Goal: Task Accomplishment & Management: Use online tool/utility

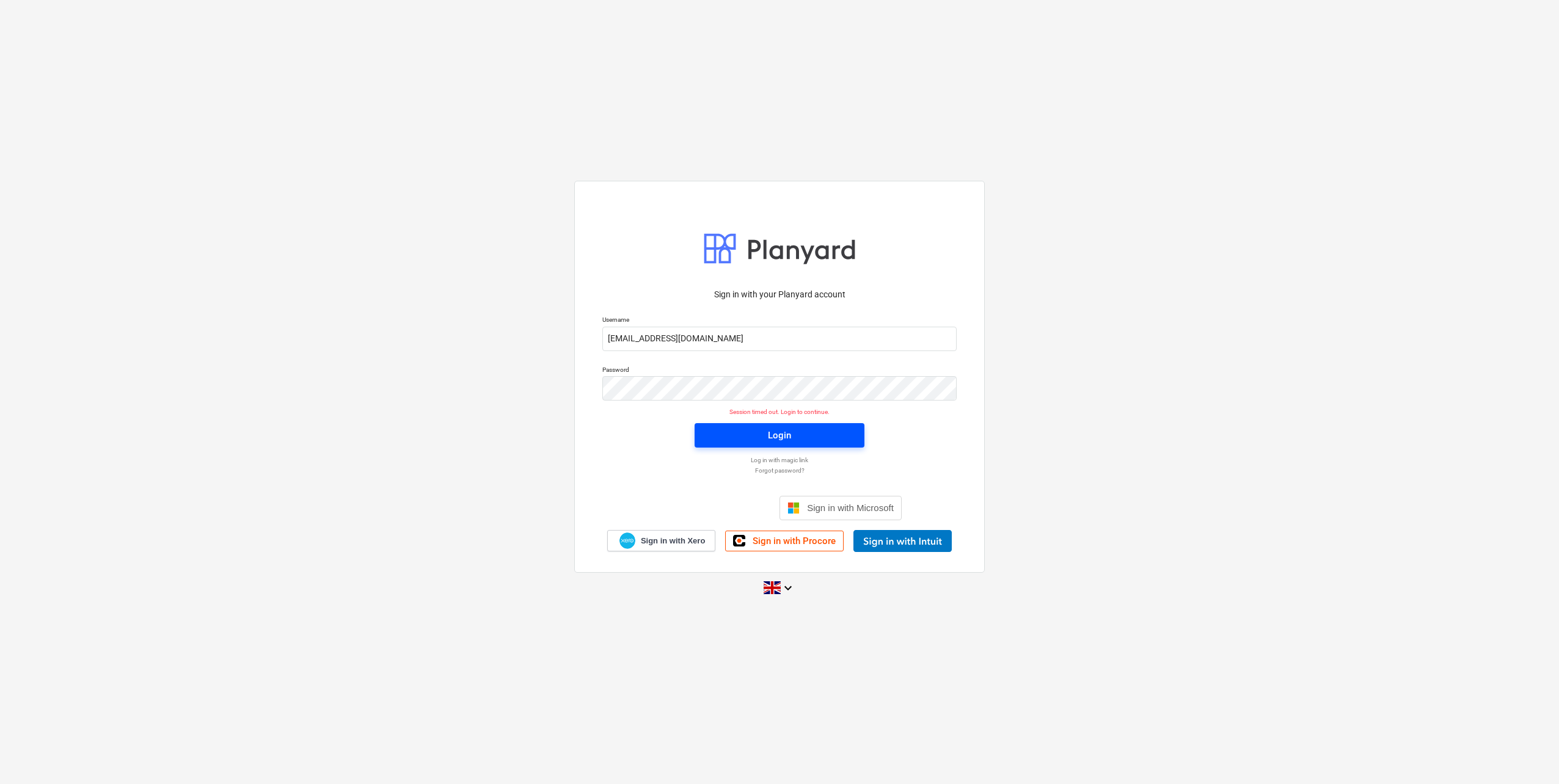
click at [807, 430] on span "Login" at bounding box center [780, 435] width 140 height 16
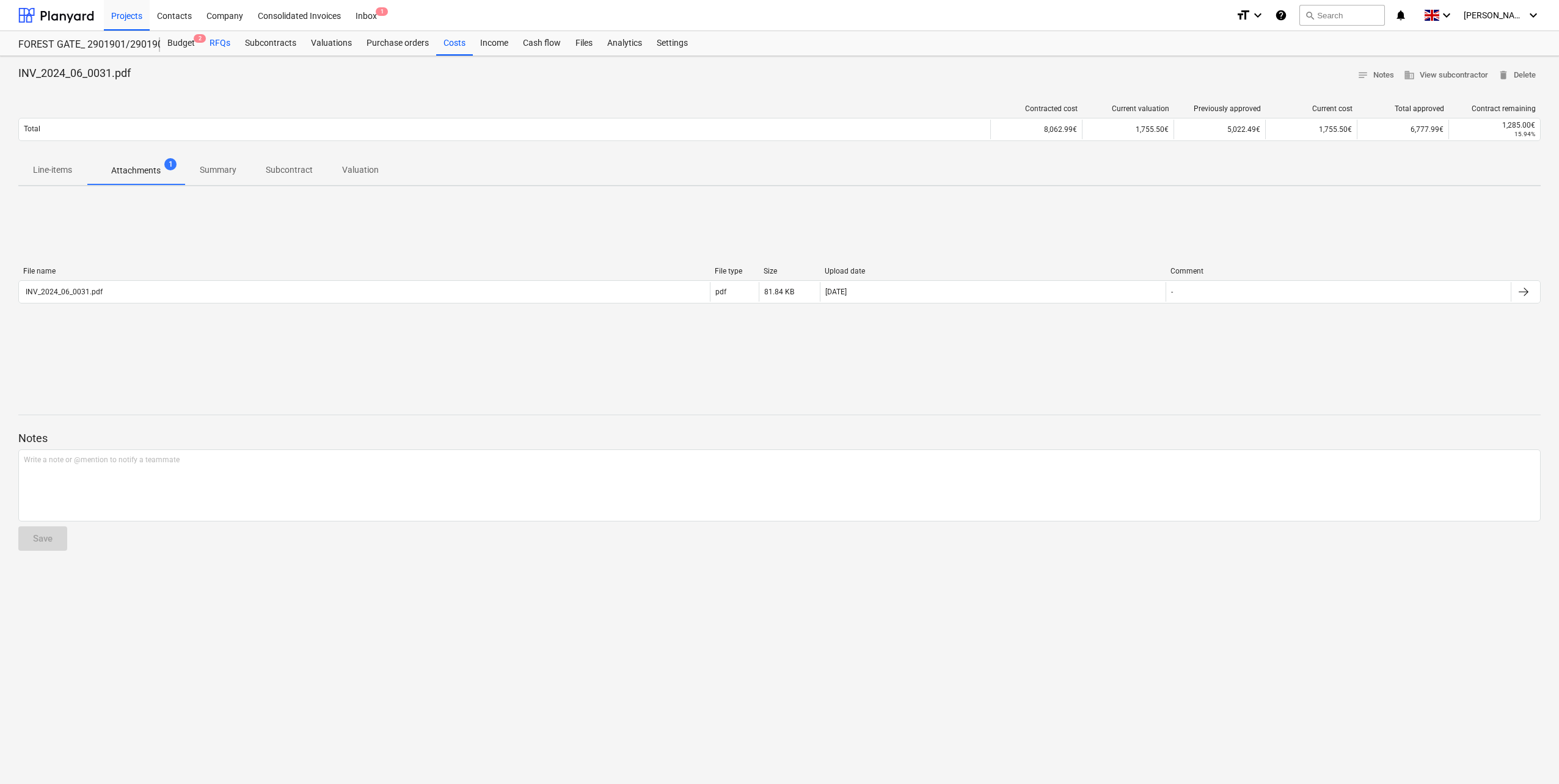
click at [222, 40] on div "RFQs" at bounding box center [220, 44] width 36 height 25
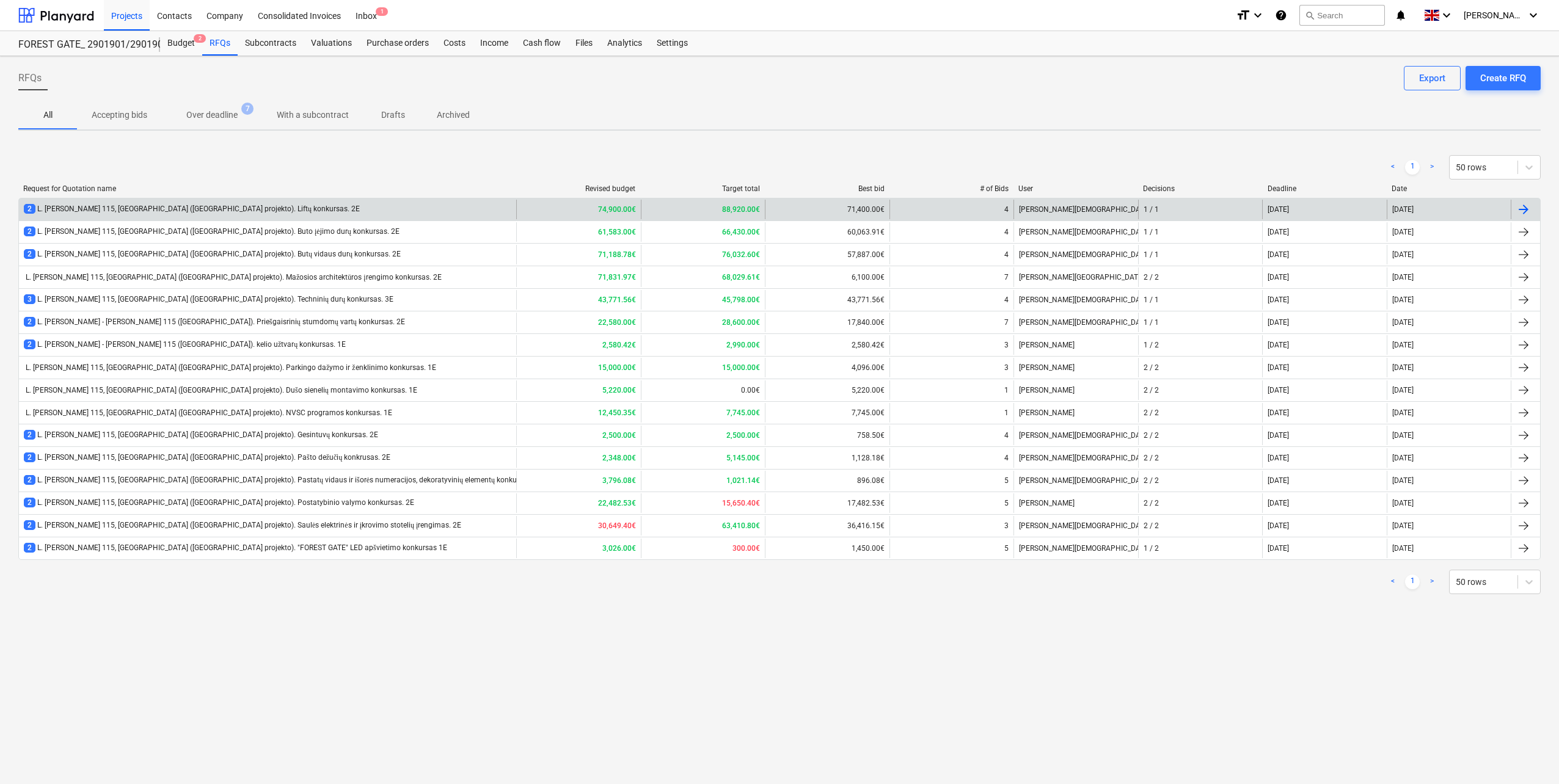
click at [270, 205] on div "2 L. [PERSON_NAME] 115, [GEOGRAPHIC_DATA] ([GEOGRAPHIC_DATA] projekto). Liftų k…" at bounding box center [192, 209] width 336 height 10
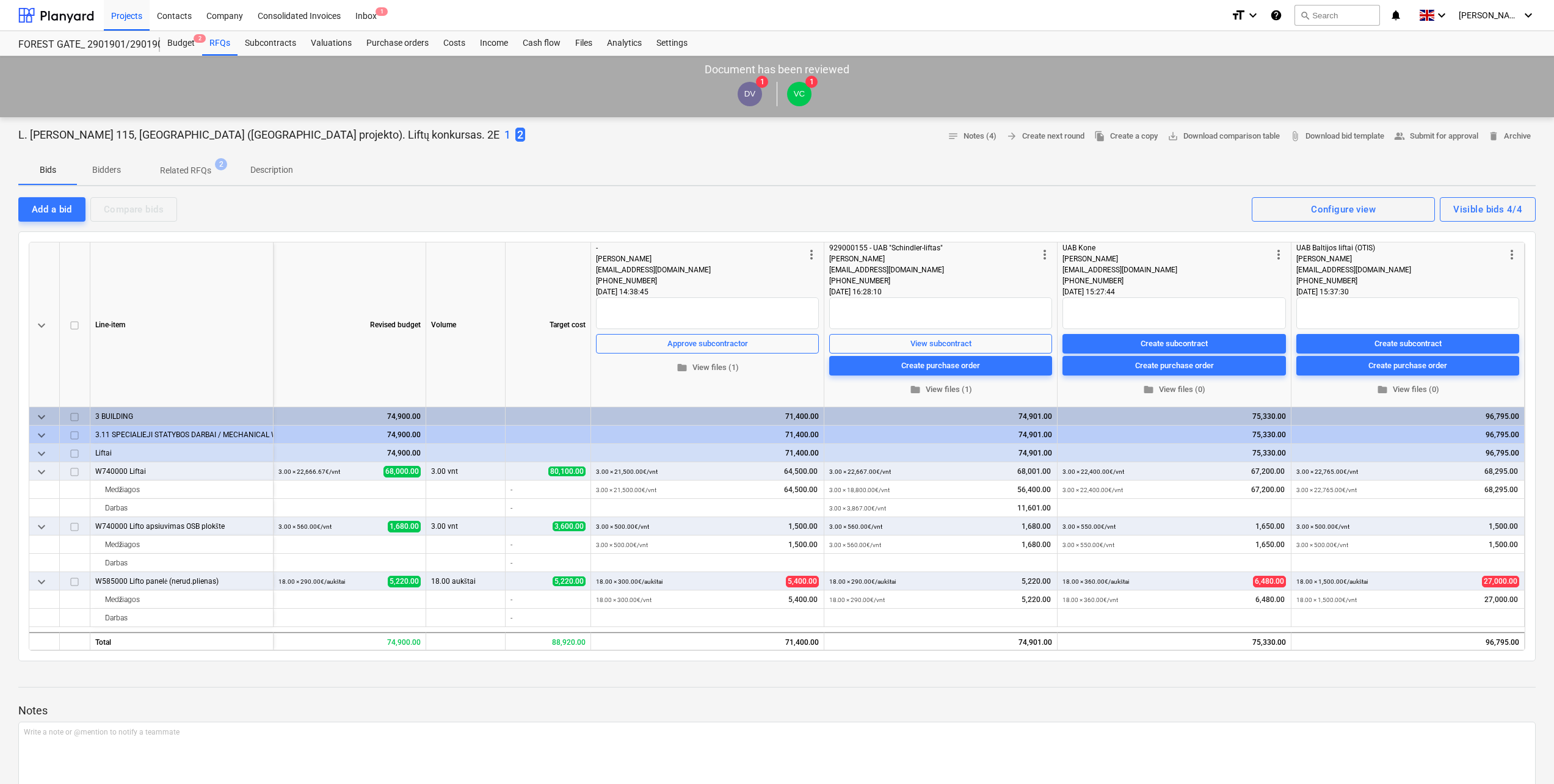
drag, startPoint x: 483, startPoint y: 150, endPoint x: 438, endPoint y: 145, distance: 45.3
click at [483, 150] on div at bounding box center [777, 151] width 1517 height 10
click at [504, 135] on p "1" at bounding box center [507, 135] width 6 height 15
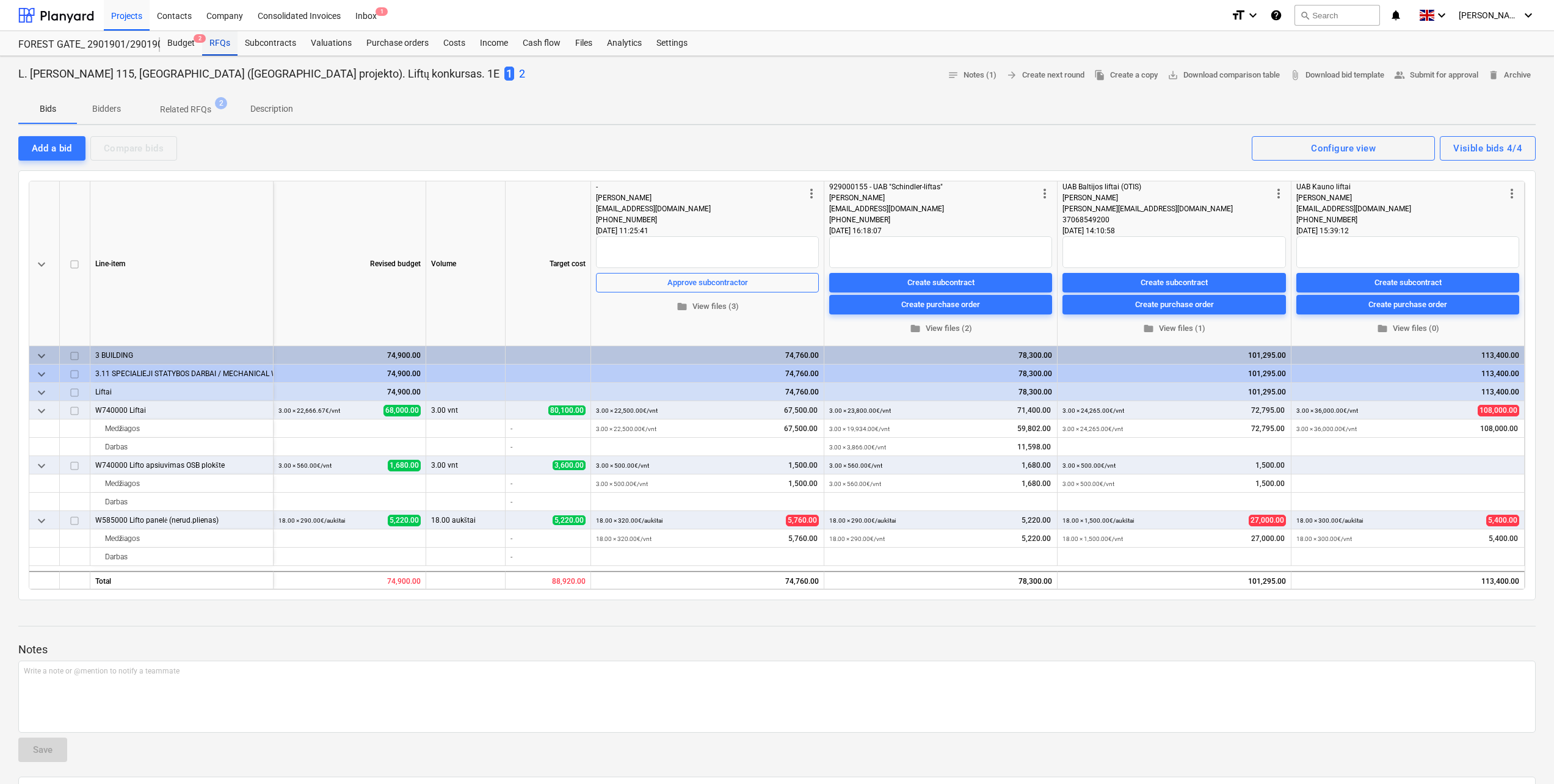
click at [210, 42] on div "RFQs" at bounding box center [220, 44] width 36 height 25
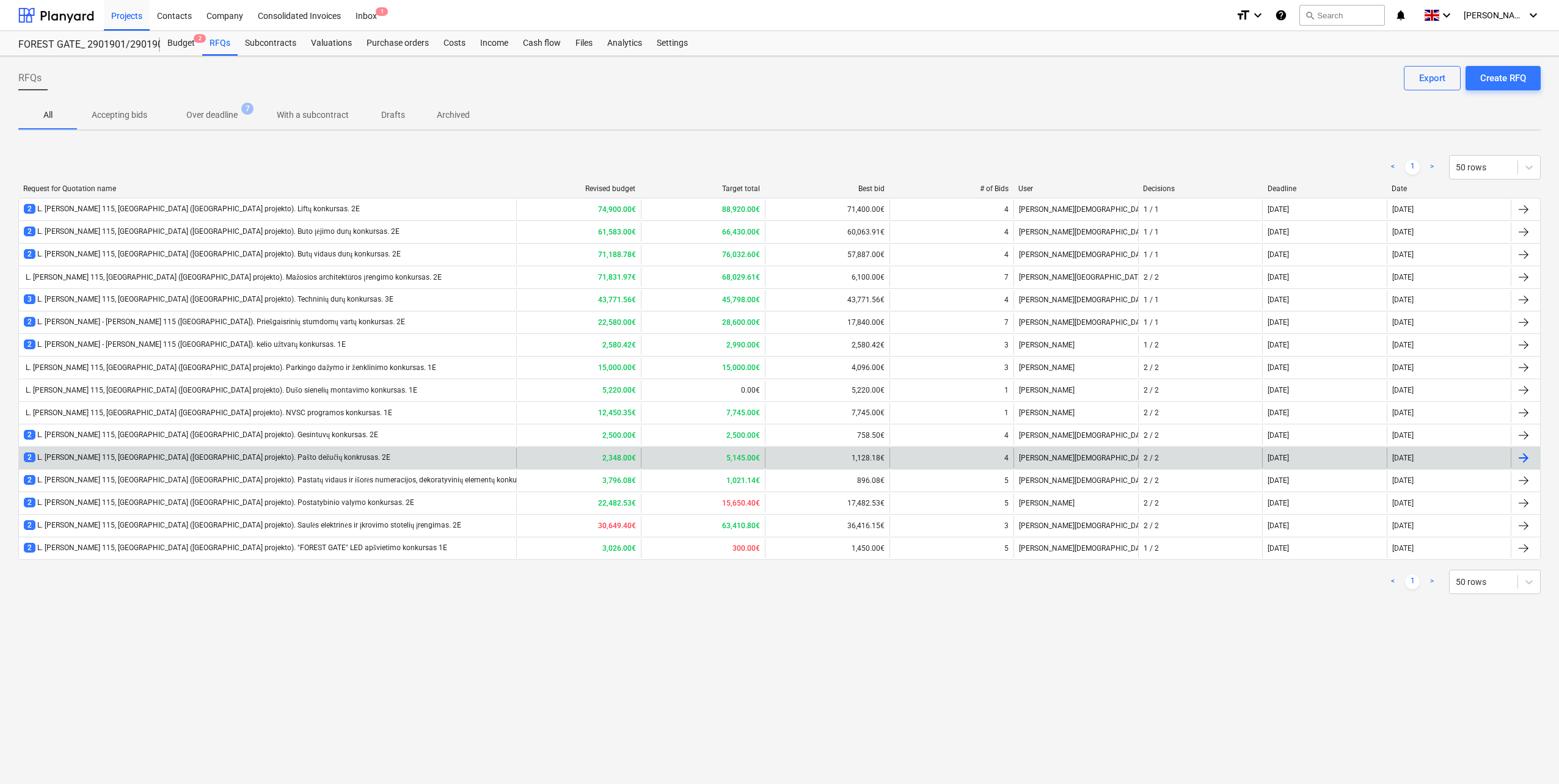
click at [185, 451] on div "2 L. [PERSON_NAME] 115, [GEOGRAPHIC_DATA] ([GEOGRAPHIC_DATA] projekto). Pašto d…" at bounding box center [268, 458] width 498 height 20
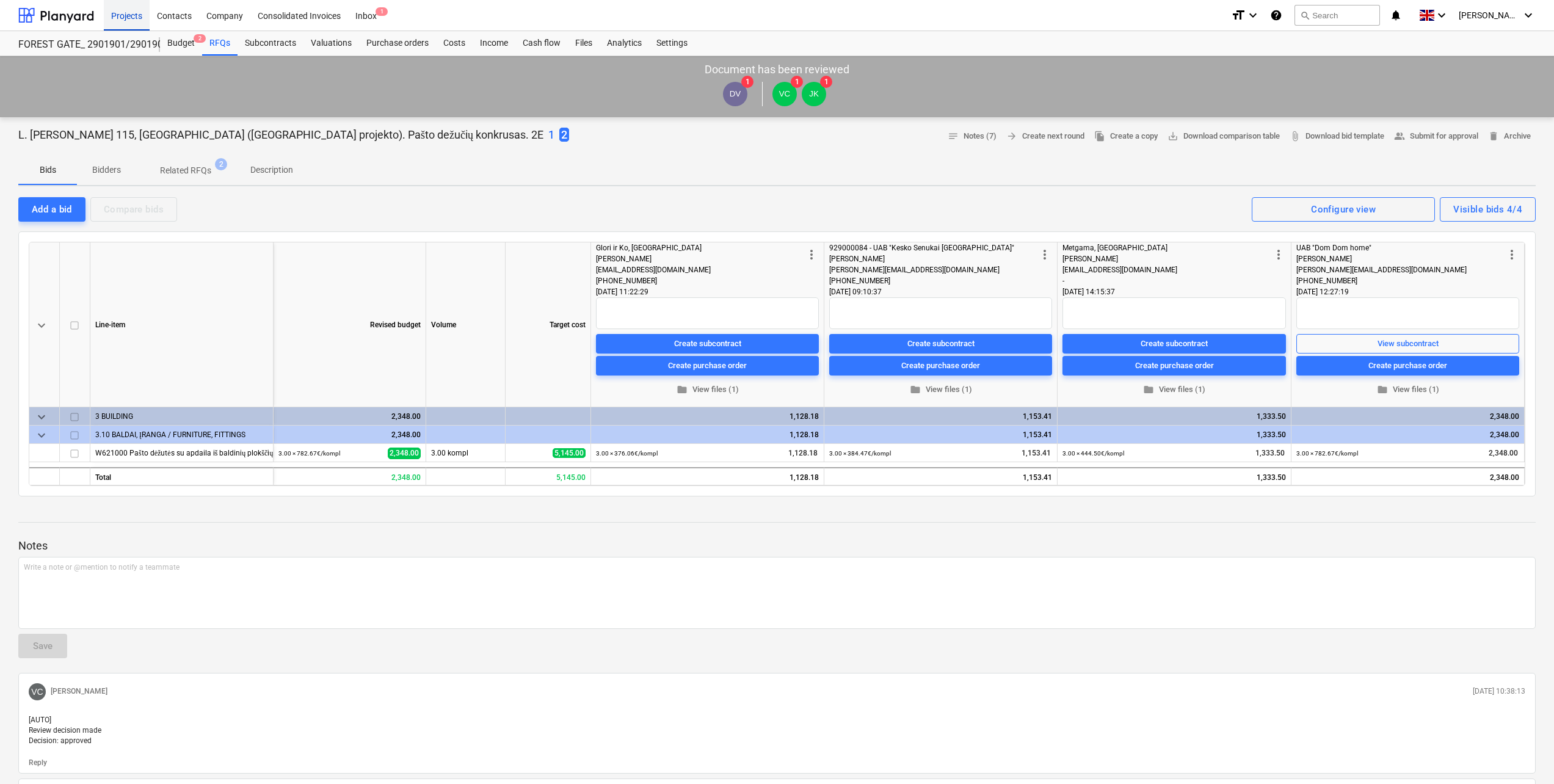
click at [116, 14] on div "Projects" at bounding box center [127, 15] width 46 height 31
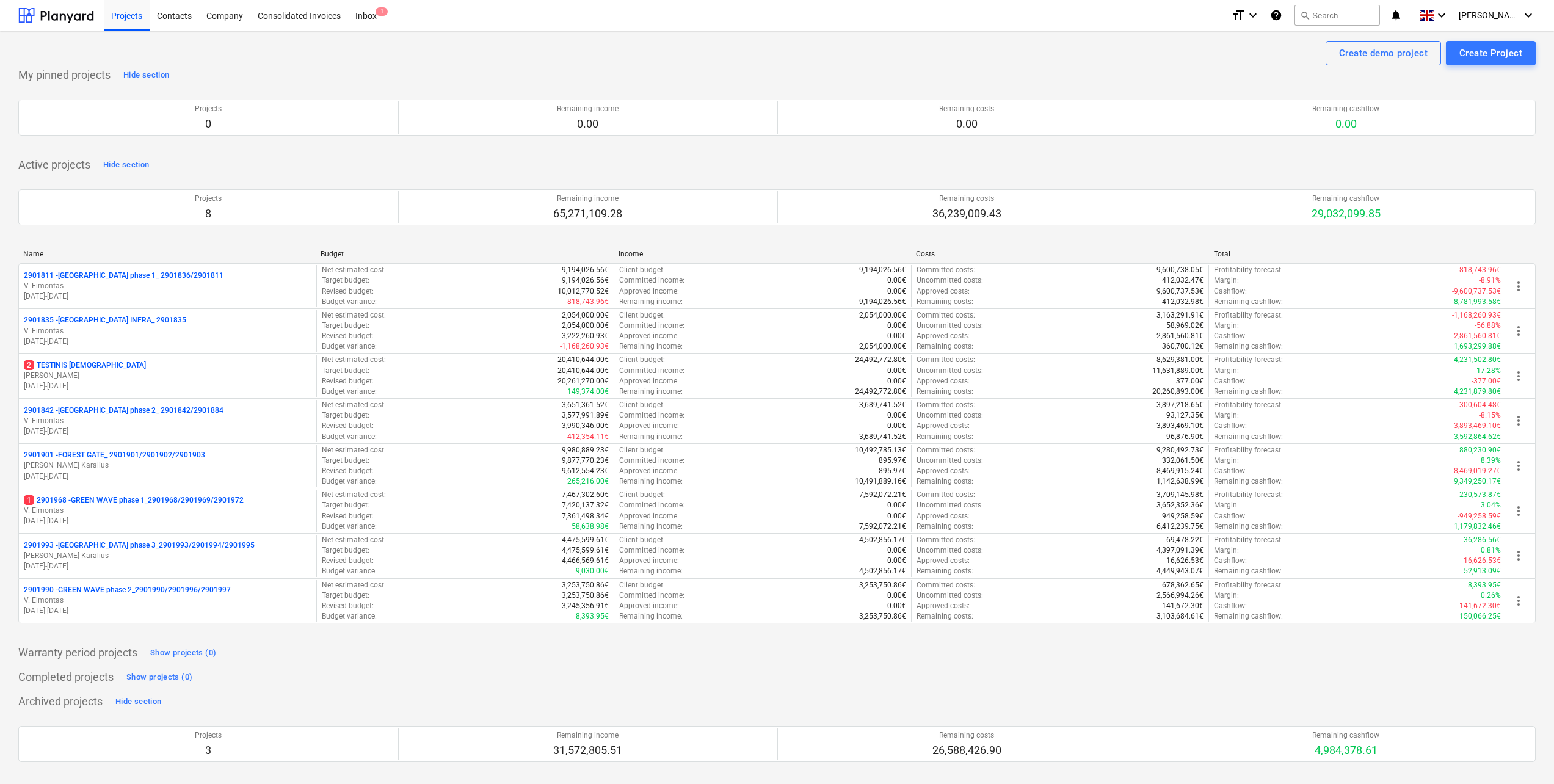
drag, startPoint x: 98, startPoint y: 503, endPoint x: 101, endPoint y: 421, distance: 82.1
click at [98, 503] on p "1 2901968 - GREEN WAVE phase 1_2901968/2901969/2901972" at bounding box center [134, 500] width 220 height 10
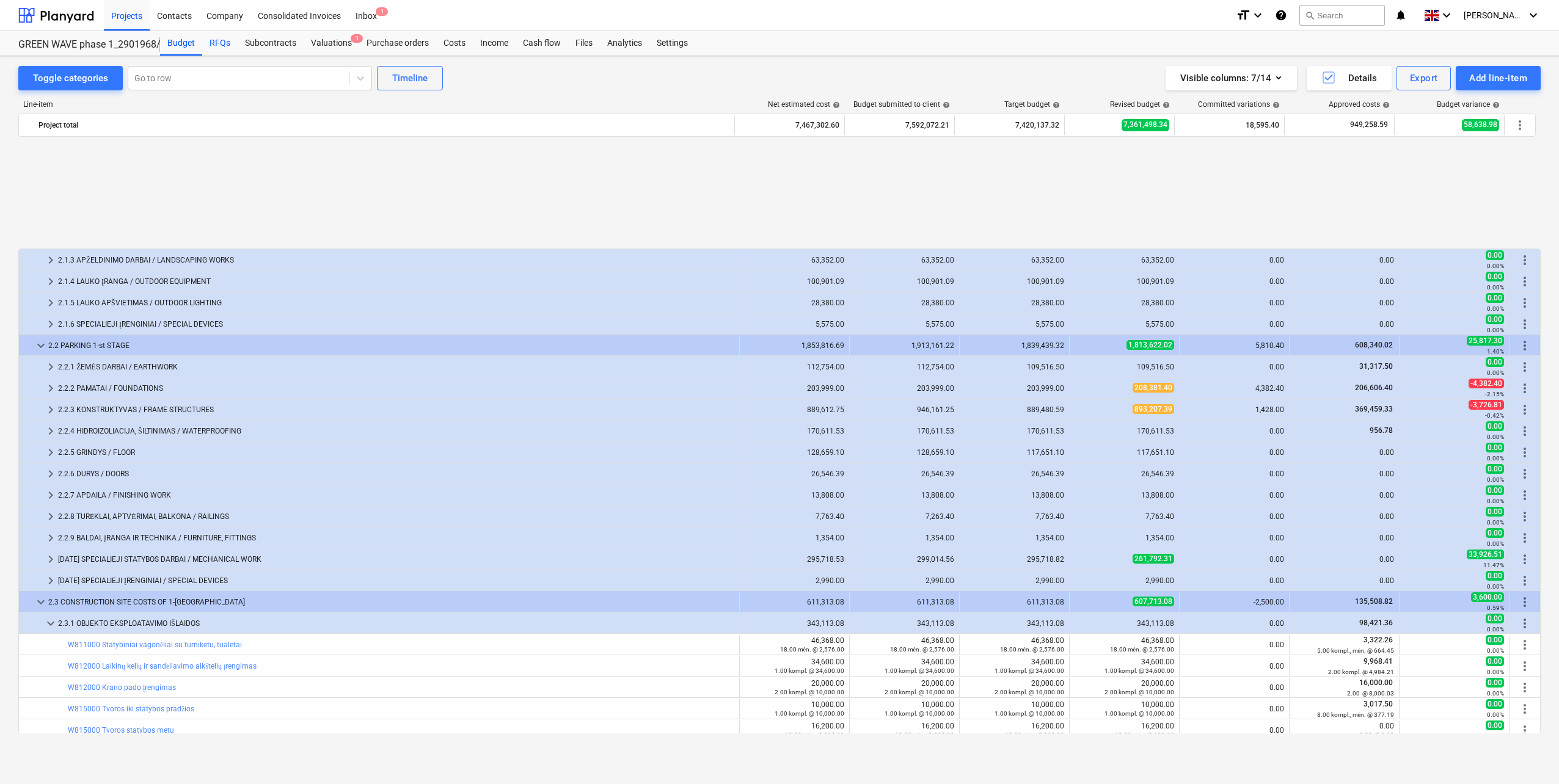
click at [215, 42] on div "RFQs" at bounding box center [220, 44] width 36 height 25
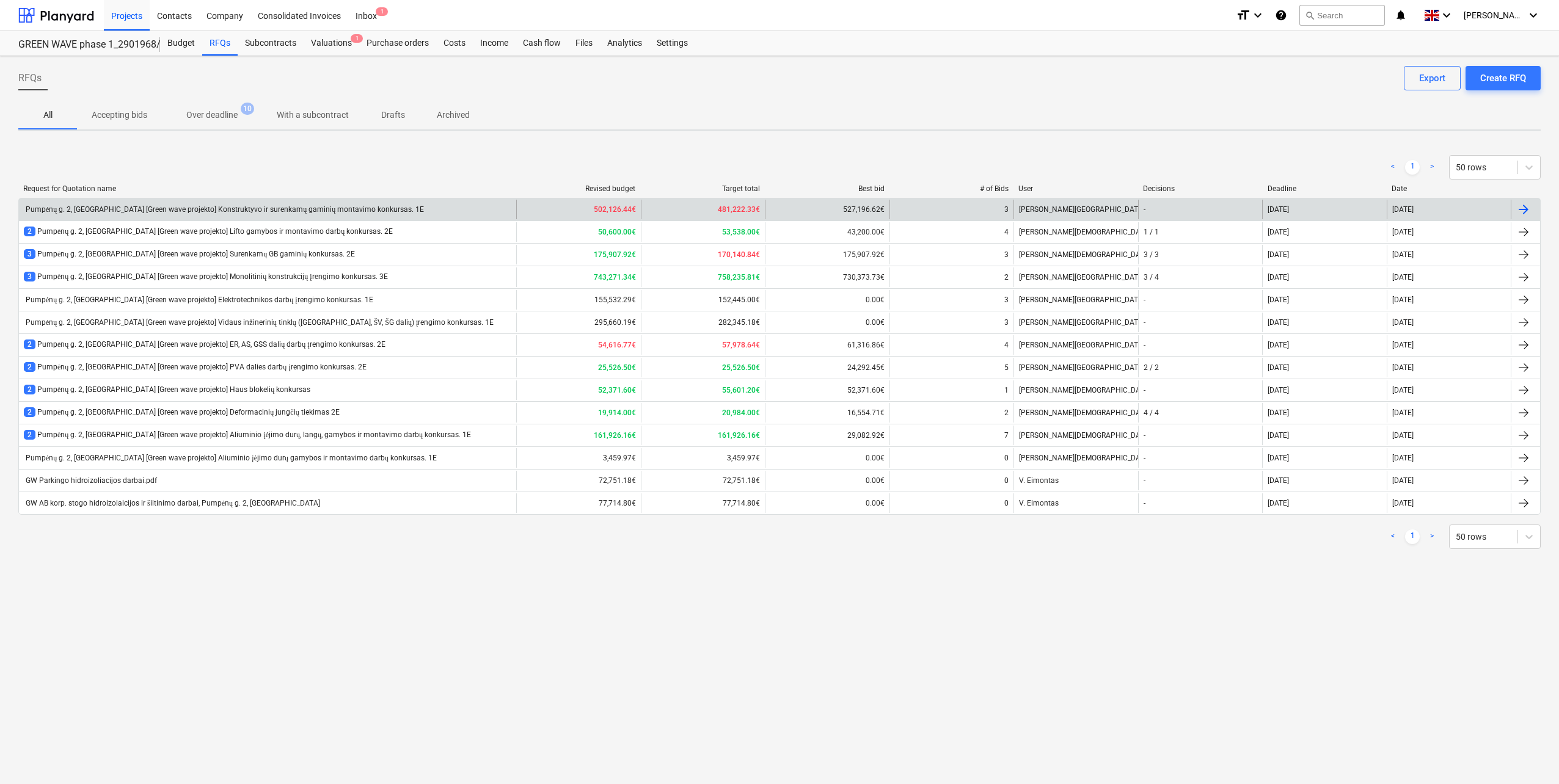
click at [182, 204] on div "Pumpėnų g. 2, [GEOGRAPHIC_DATA] [Green wave projekto] Konstruktyvo ir surenkamų…" at bounding box center [268, 209] width 498 height 20
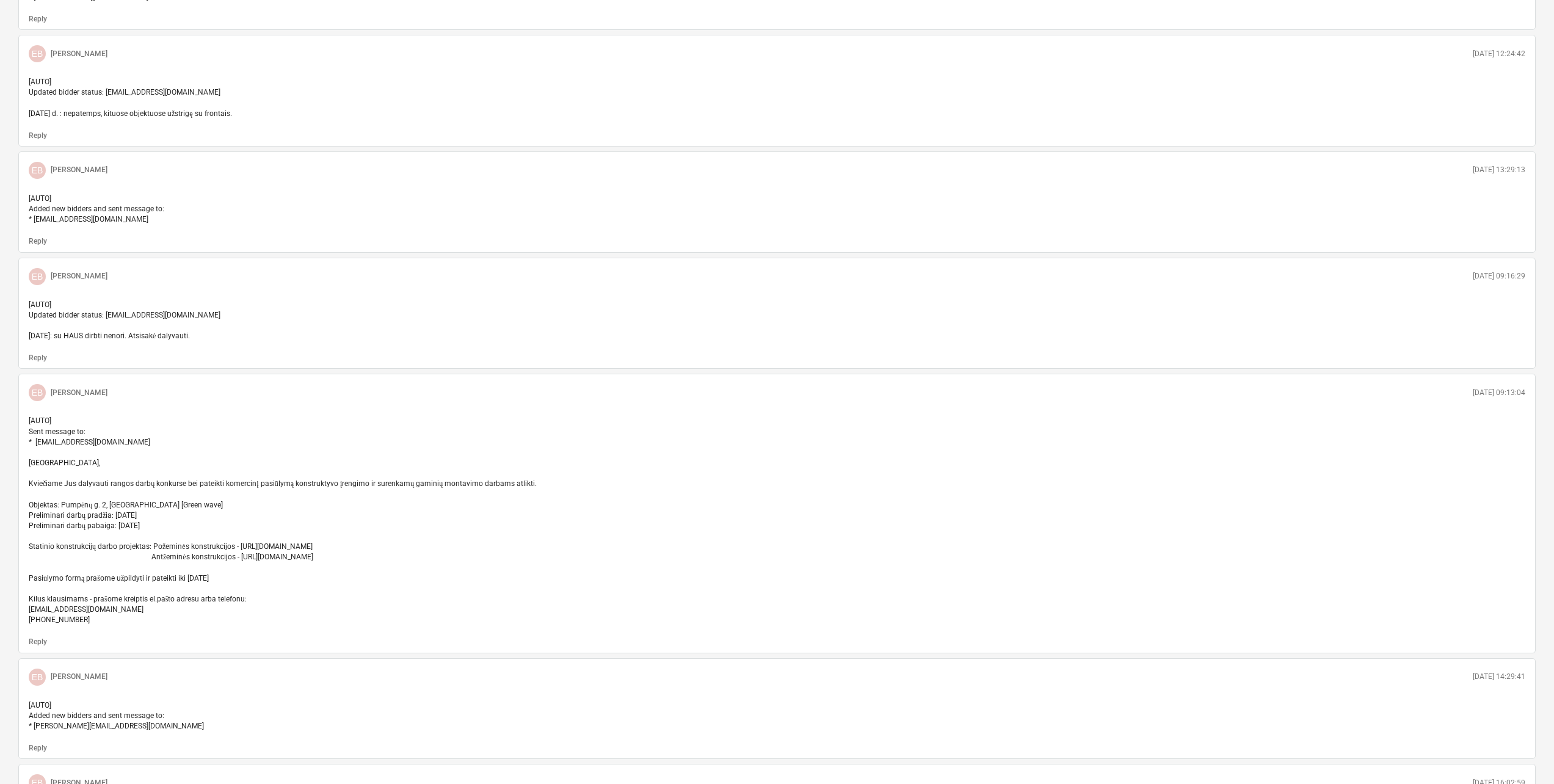
scroll to position [1221, 0]
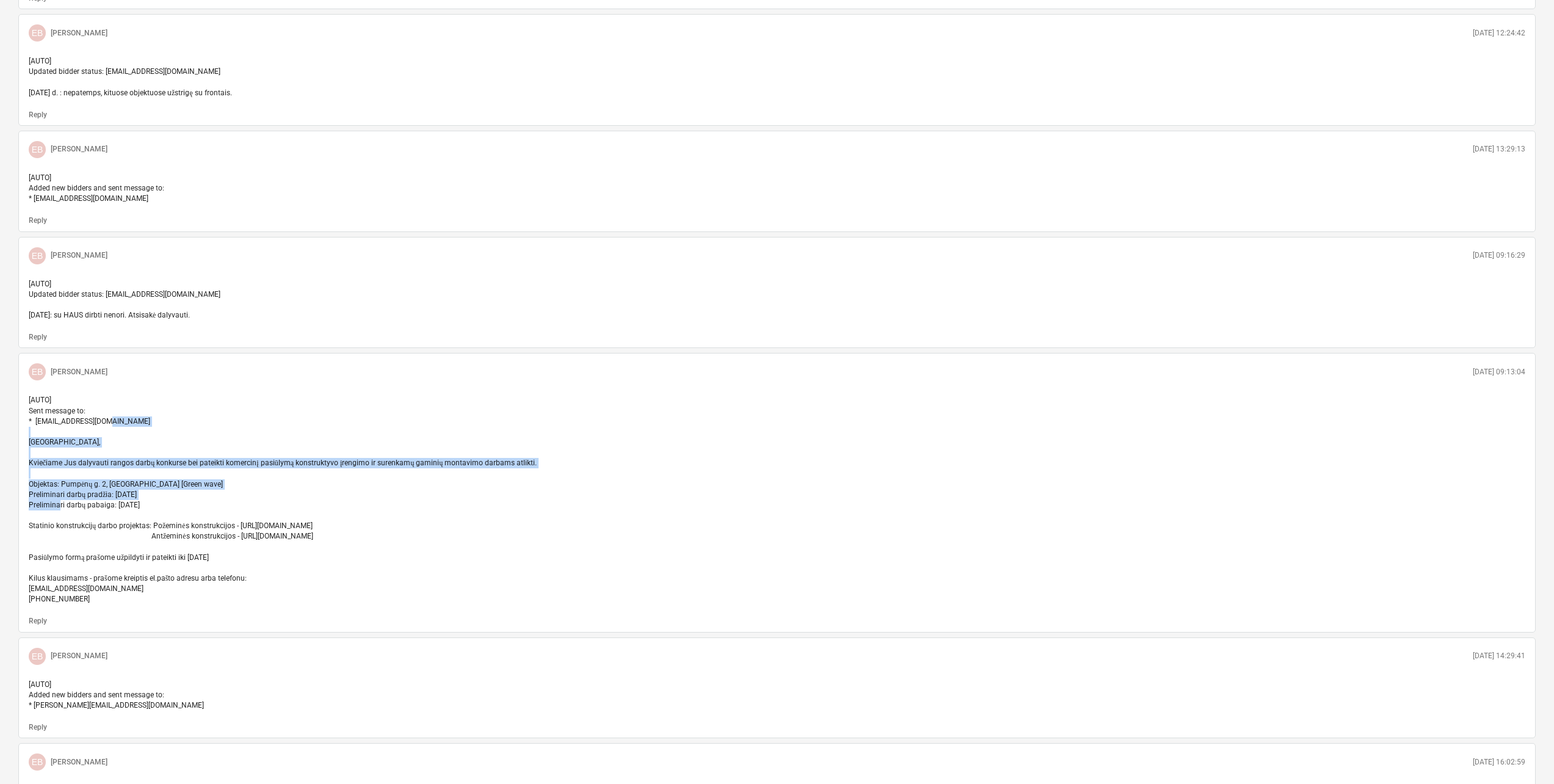
drag, startPoint x: 30, startPoint y: 441, endPoint x: 540, endPoint y: 506, distance: 514.1
click at [540, 506] on p "[AUTO] Sent message to: * [EMAIL_ADDRESS][DOMAIN_NAME] [GEOGRAPHIC_DATA], Kvieč…" at bounding box center [777, 500] width 1496 height 209
copy span "Sveiki, Kviečiame Jus dalyvauti rangos darbų konkurse bei pateikti komercinį pa…"
